Goal: Transaction & Acquisition: Book appointment/travel/reservation

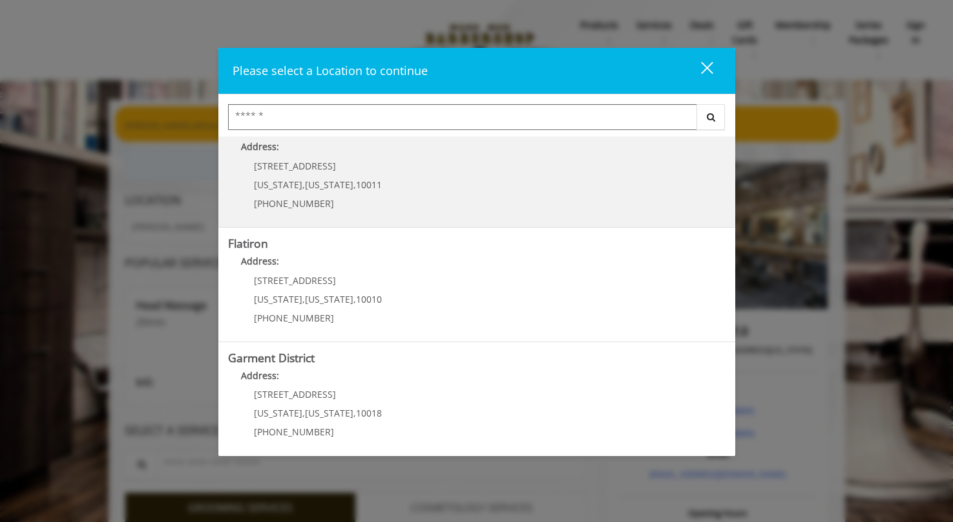
scroll to position [258, 0]
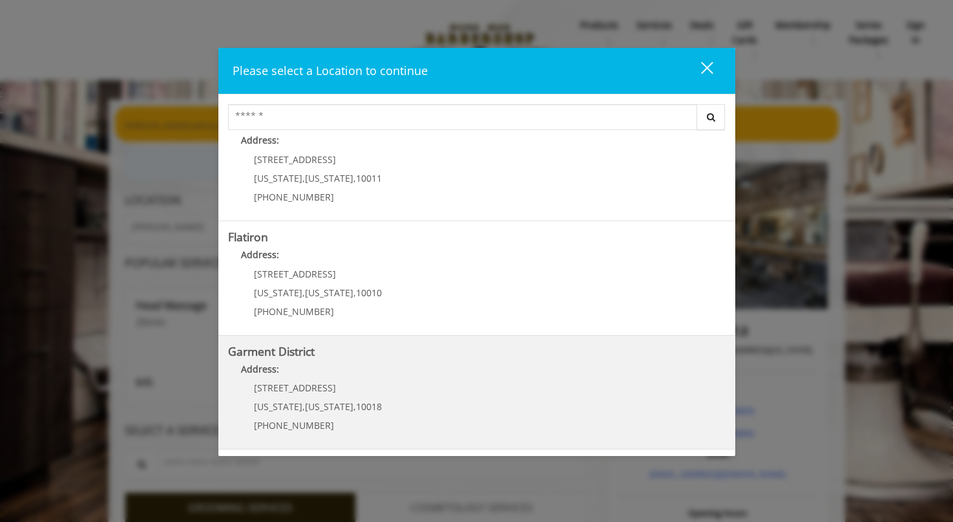
click at [451, 390] on District "Garment District Address: 1400 Broadway New York , New York , 10018 (212) 997-4…" at bounding box center [477, 392] width 498 height 94
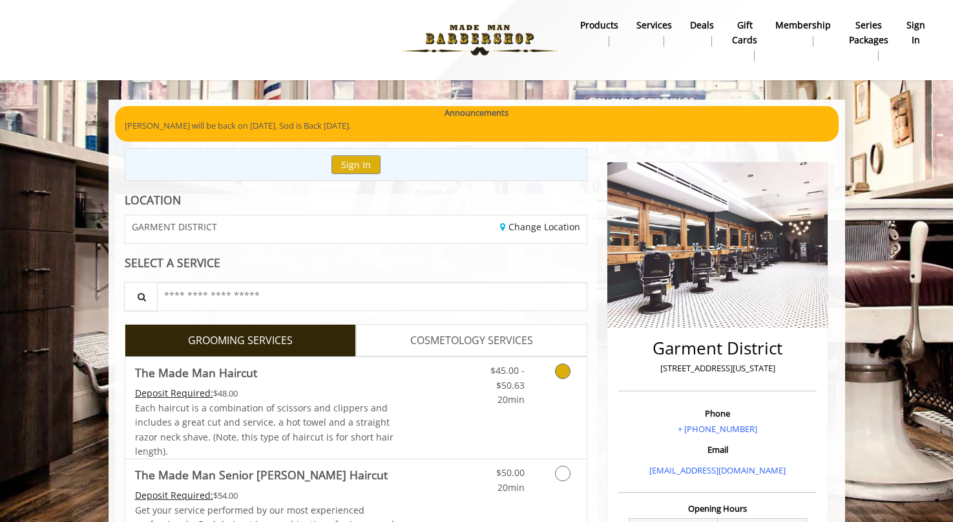
click at [554, 369] on link "Grooming services" at bounding box center [560, 382] width 33 height 50
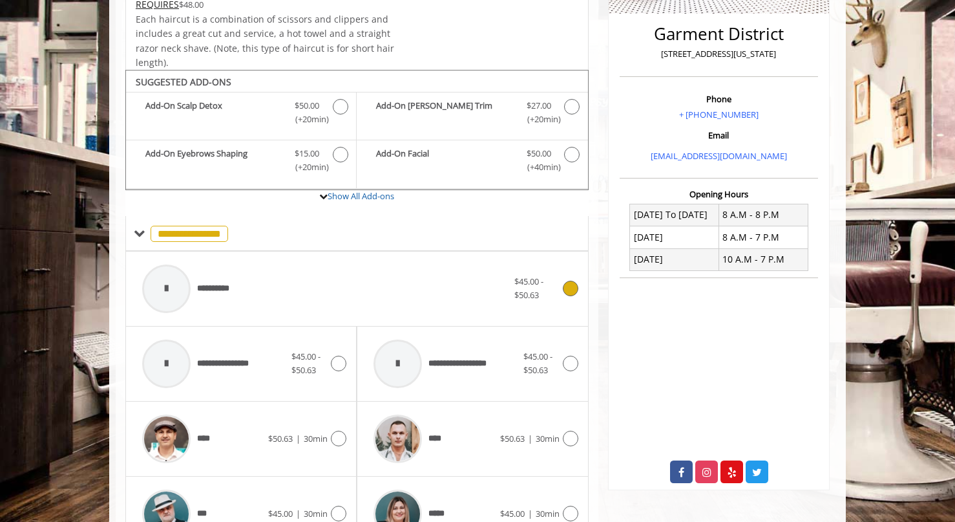
scroll to position [384, 0]
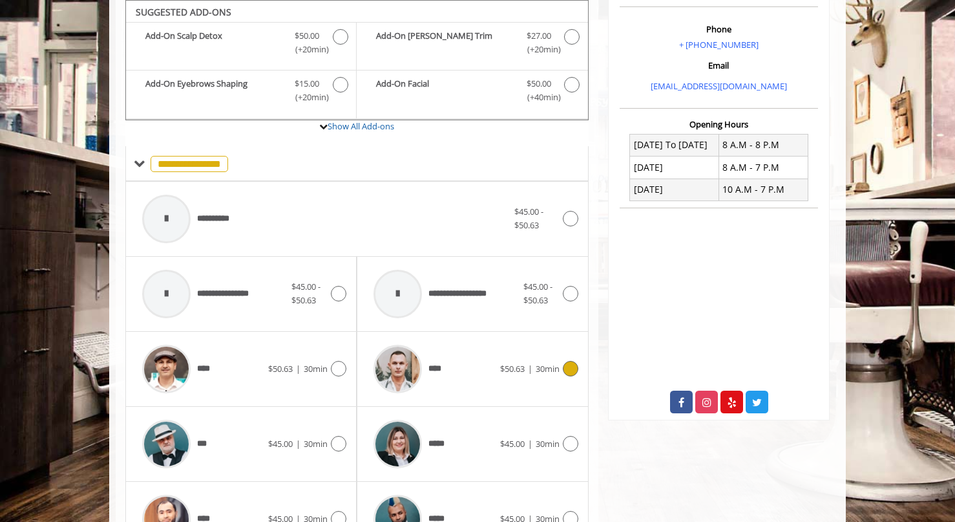
click at [575, 372] on icon at bounding box center [571, 369] width 16 height 16
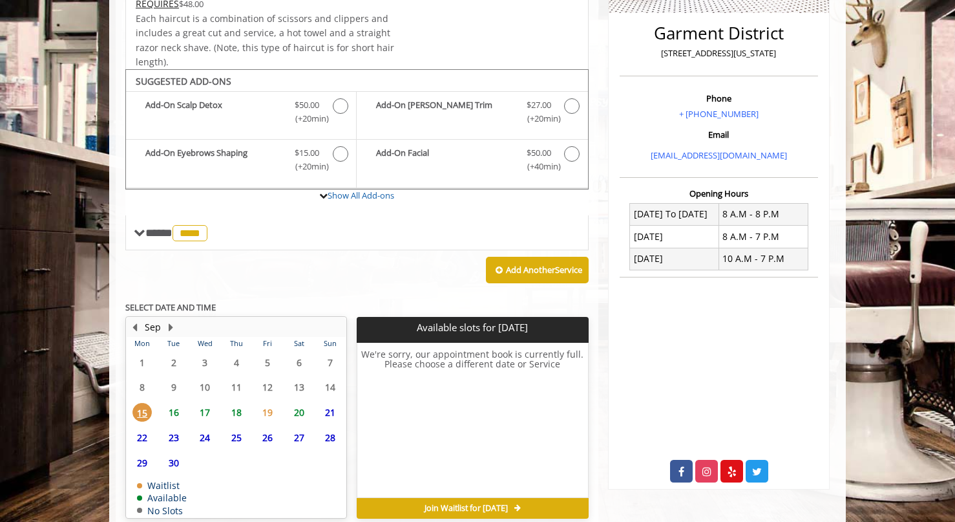
scroll to position [375, 0]
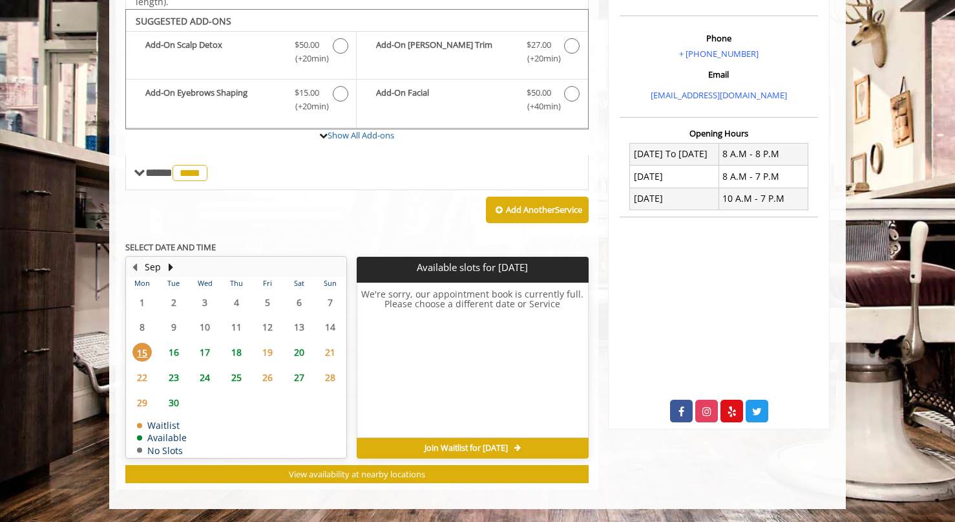
click at [235, 374] on span "25" at bounding box center [236, 377] width 19 height 19
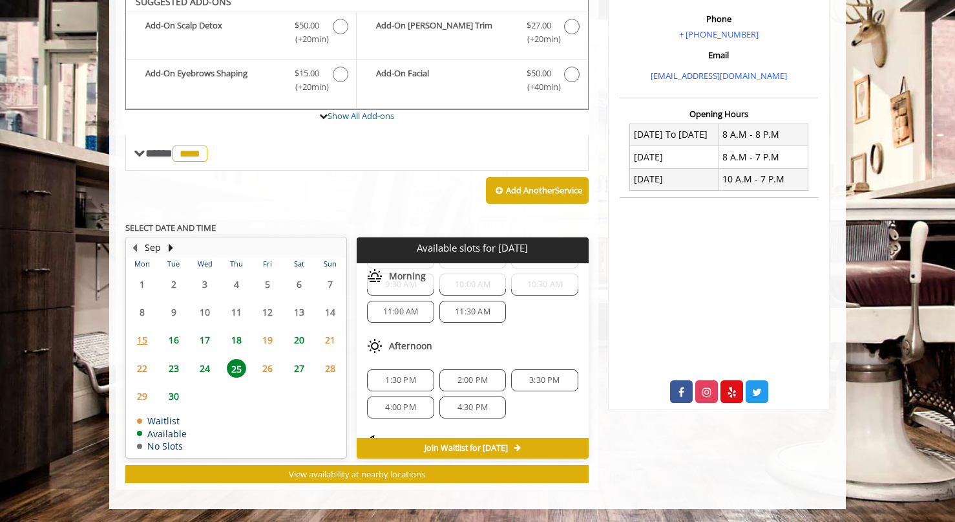
scroll to position [112, 0]
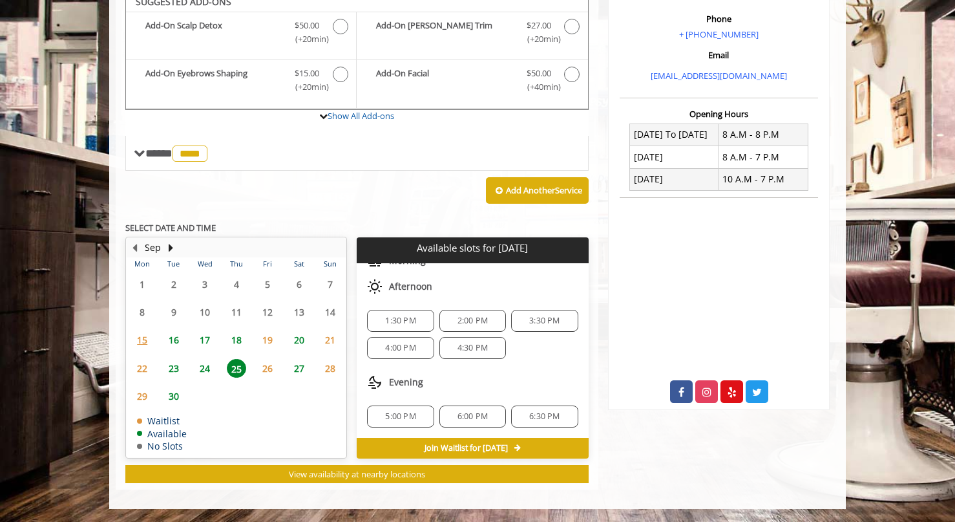
click at [393, 412] on span "5:00 PM" at bounding box center [400, 416] width 30 height 10
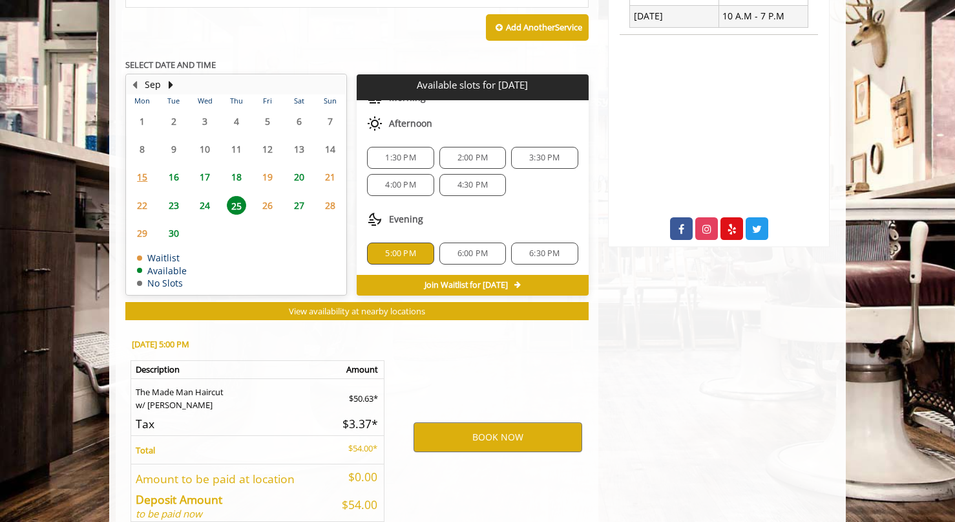
scroll to position [628, 0]
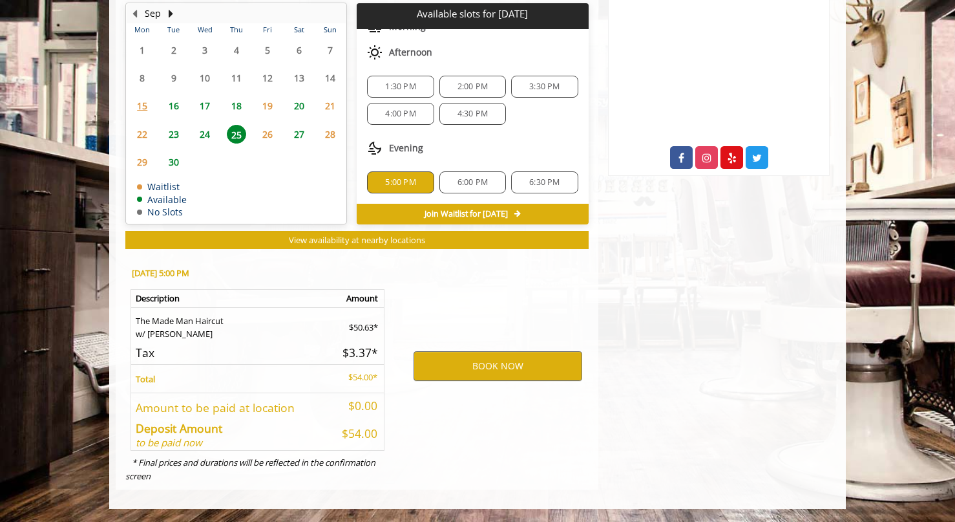
click at [533, 84] on span "3:30 PM" at bounding box center [544, 86] width 30 height 10
click at [510, 369] on button "BOOK NOW" at bounding box center [498, 366] width 169 height 30
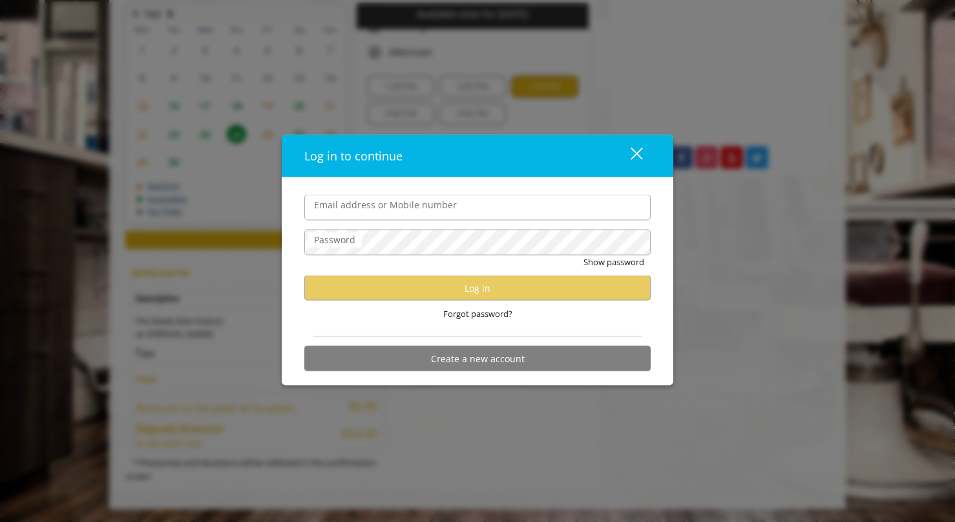
click at [512, 209] on input "Email address or Mobile number" at bounding box center [477, 208] width 346 height 26
type input "**********"
click at [637, 159] on div "close" at bounding box center [629, 155] width 26 height 19
